Goal: Information Seeking & Learning: Learn about a topic

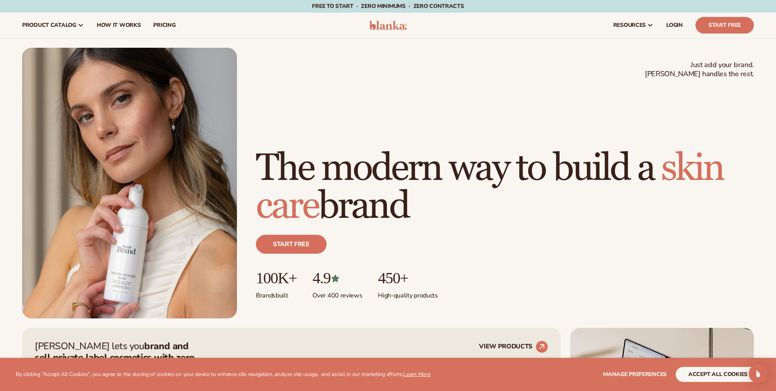
scroll to position [288, 0]
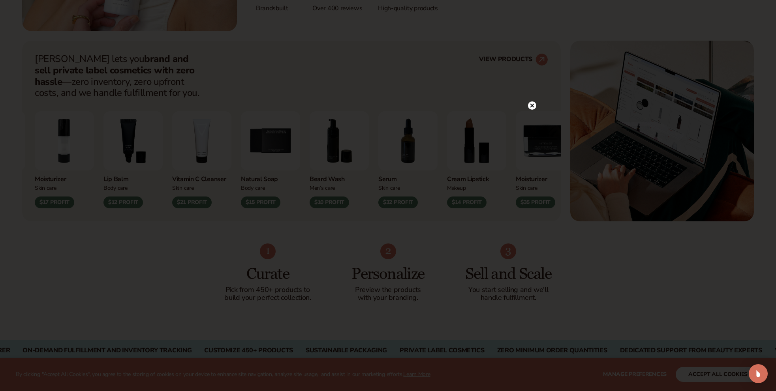
click at [530, 108] on circle at bounding box center [532, 106] width 8 height 8
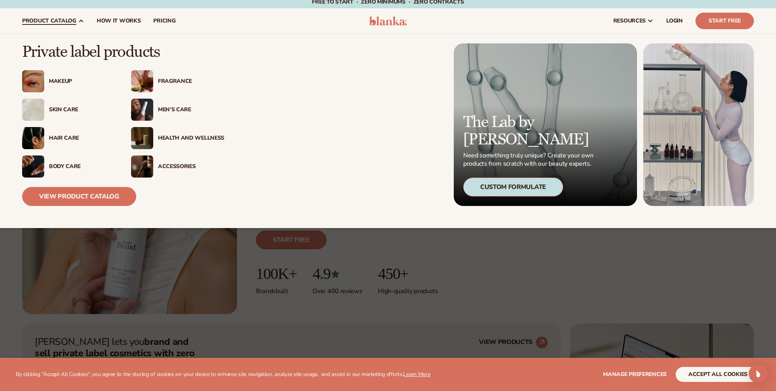
scroll to position [6, 0]
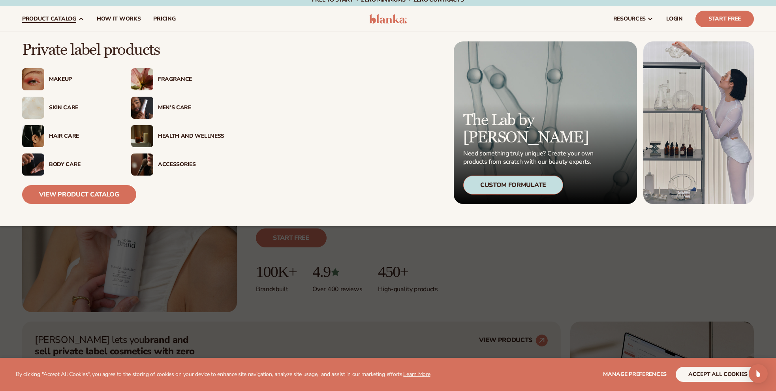
click at [61, 84] on div "Makeup" at bounding box center [68, 79] width 93 height 22
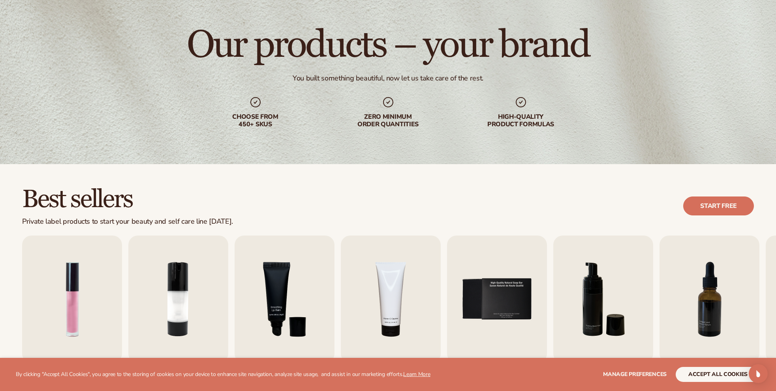
scroll to position [171, 0]
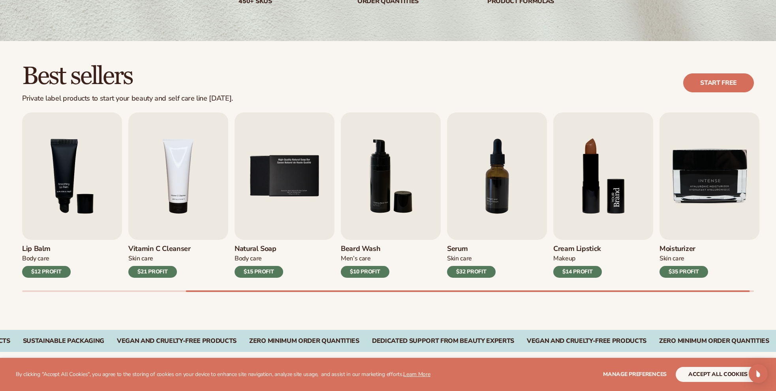
click at [600, 194] on img "8 / 9" at bounding box center [603, 177] width 100 height 128
click at [592, 203] on img "8 / 9" at bounding box center [603, 177] width 100 height 128
click at [581, 273] on div "$14 PROFIT" at bounding box center [577, 272] width 49 height 12
click at [597, 177] on img "8 / 9" at bounding box center [603, 177] width 100 height 128
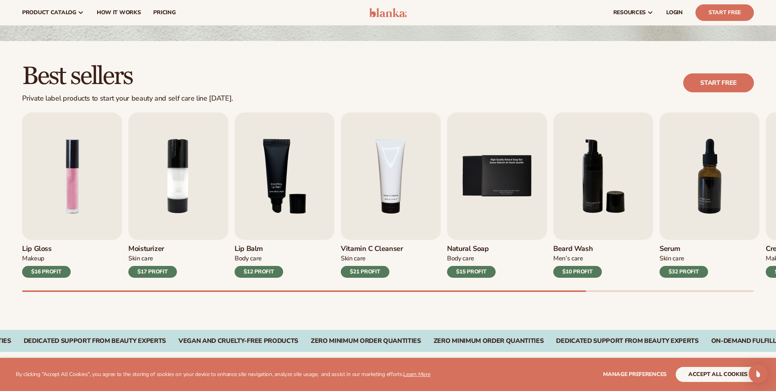
scroll to position [0, 0]
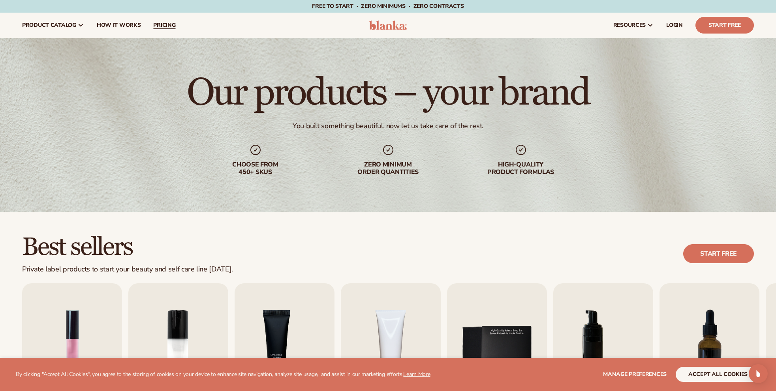
click at [167, 24] on span "pricing" at bounding box center [164, 25] width 22 height 6
